Goal: Task Accomplishment & Management: Manage account settings

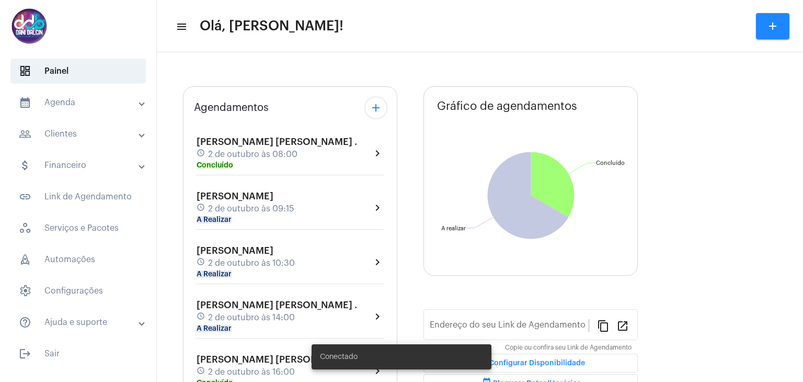
type input "[URL][DOMAIN_NAME][PERSON_NAME]"
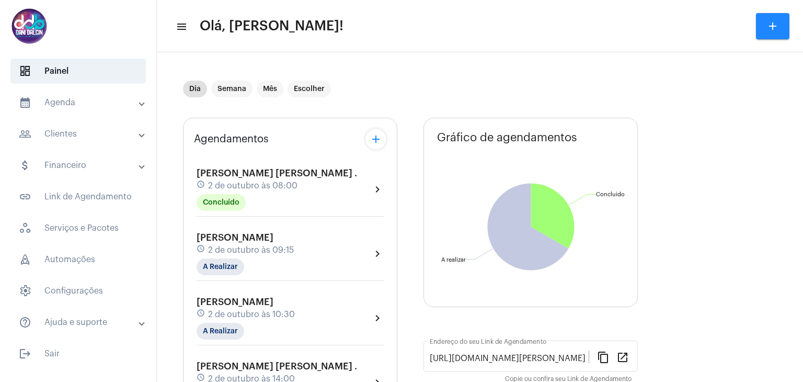
click at [259, 245] on span "2 de outubro às 09:15" at bounding box center [251, 249] width 86 height 9
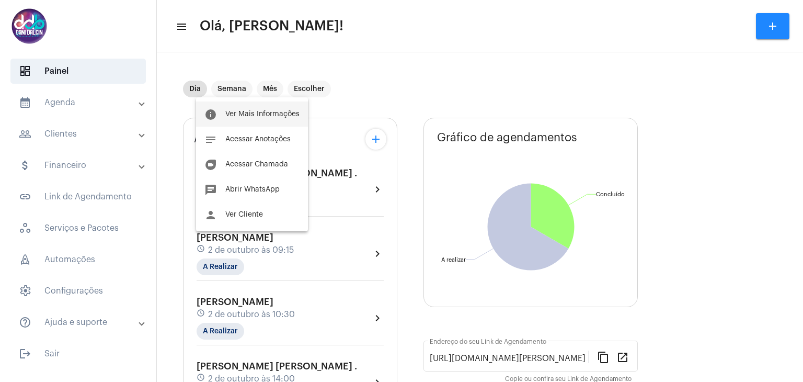
click at [254, 112] on span "Ver Mais Informações" at bounding box center [262, 113] width 74 height 7
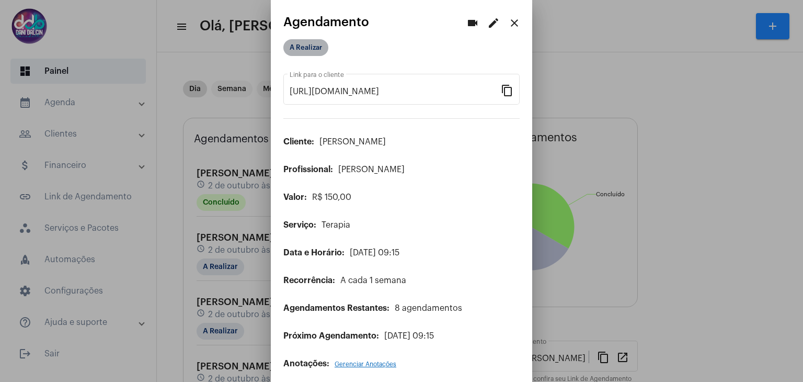
click at [320, 51] on mat-chip "A Realizar" at bounding box center [305, 47] width 45 height 17
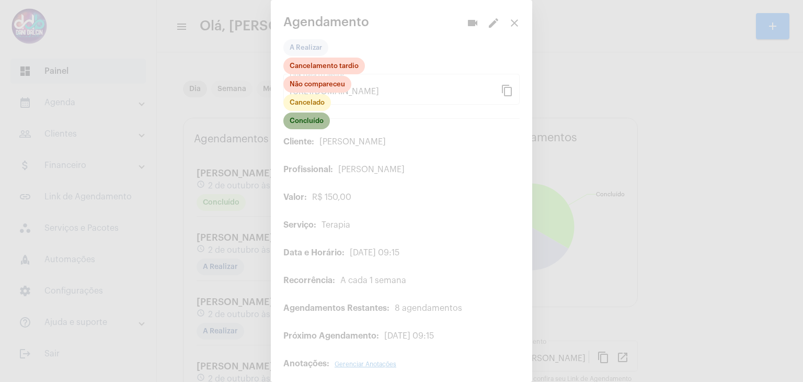
click at [310, 118] on mat-chip "Concluído" at bounding box center [306, 120] width 47 height 17
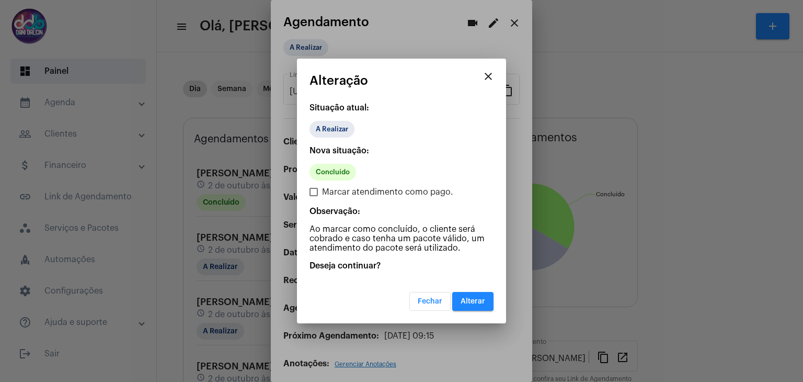
click at [477, 293] on button "Alterar" at bounding box center [472, 301] width 41 height 19
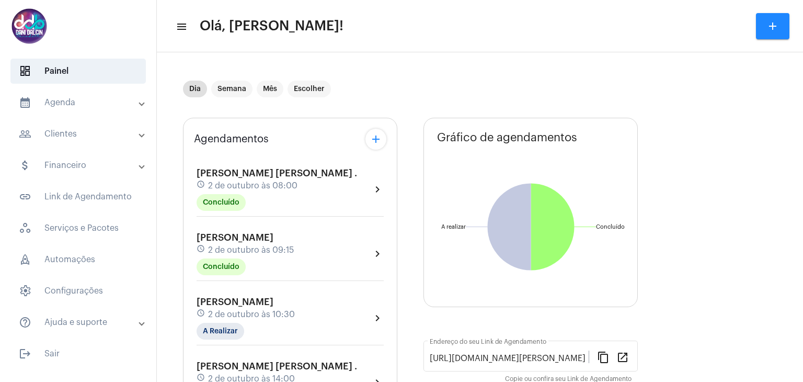
click at [253, 297] on span "[PERSON_NAME]" at bounding box center [235, 301] width 77 height 9
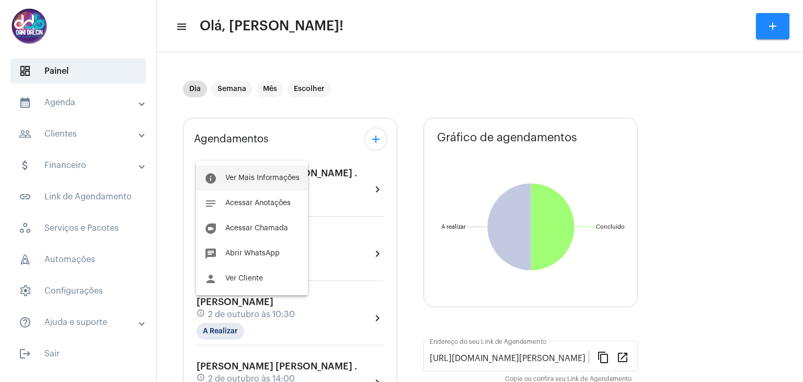
click at [243, 168] on button "info Ver Mais Informações" at bounding box center [252, 177] width 112 height 25
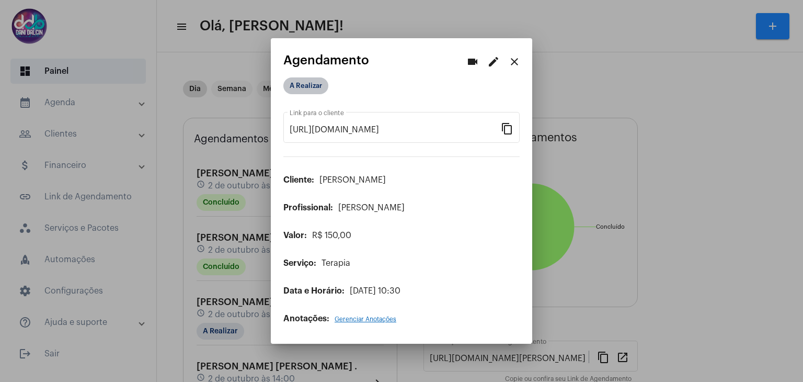
click at [311, 87] on mat-chip "A Realizar" at bounding box center [305, 85] width 45 height 17
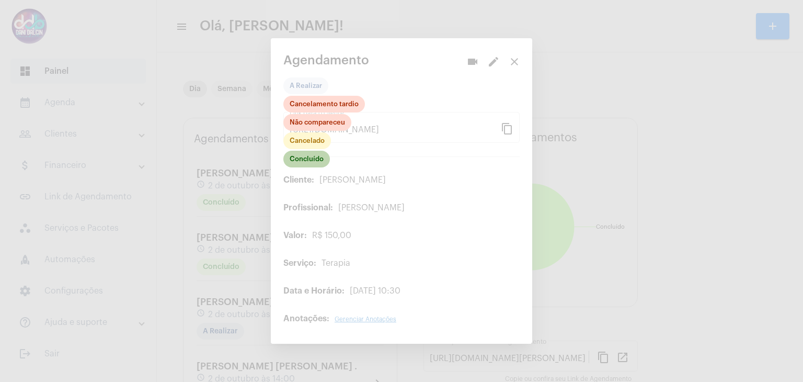
click at [317, 164] on mat-chip "Concluído" at bounding box center [306, 159] width 47 height 17
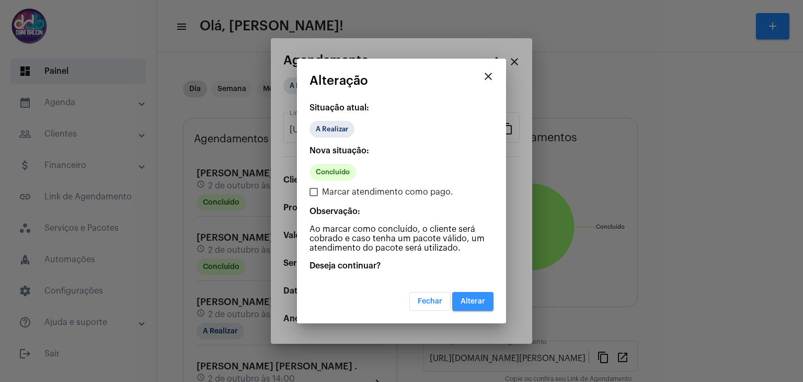
click at [476, 298] on span "Alterar" at bounding box center [473, 301] width 25 height 7
